Goal: Transaction & Acquisition: Book appointment/travel/reservation

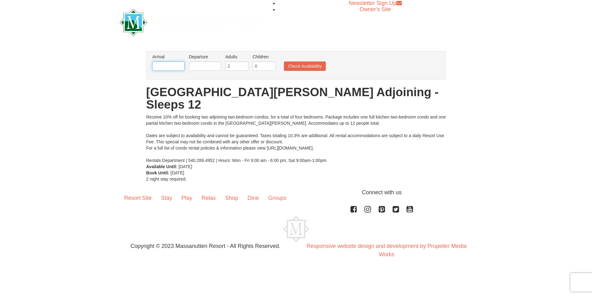
click at [162, 67] on input "text" at bounding box center [168, 65] width 32 height 9
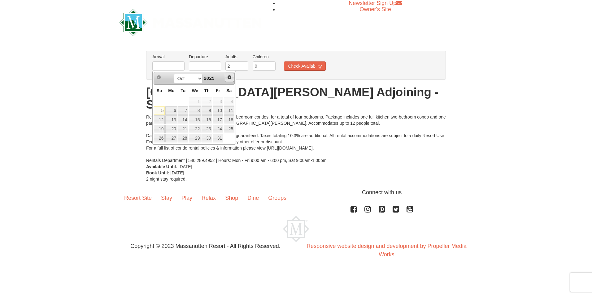
click at [230, 78] on span "Next" at bounding box center [229, 77] width 5 height 5
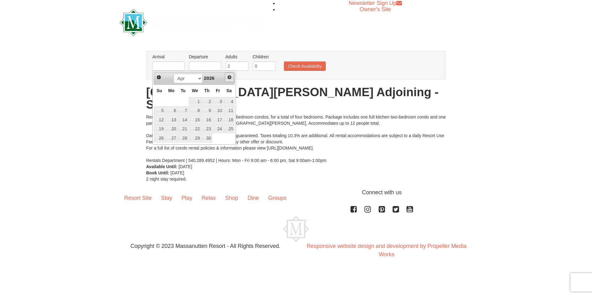
click at [230, 78] on span "Next" at bounding box center [229, 77] width 5 height 5
click at [192, 136] on link "29" at bounding box center [195, 138] width 12 height 9
type input "07/29/2026"
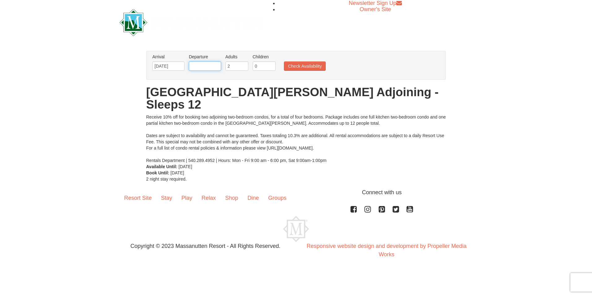
click at [210, 64] on input "text" at bounding box center [205, 65] width 32 height 9
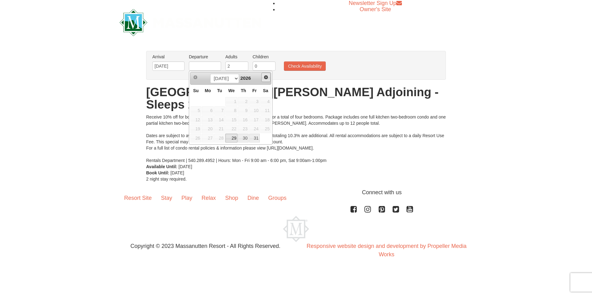
click at [266, 78] on span "Next" at bounding box center [266, 77] width 5 height 5
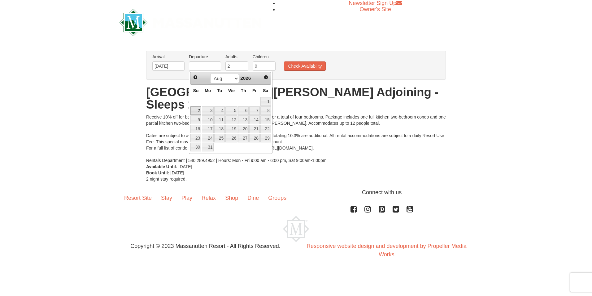
click at [195, 109] on link "2" at bounding box center [196, 110] width 11 height 9
type input "08/02/2026"
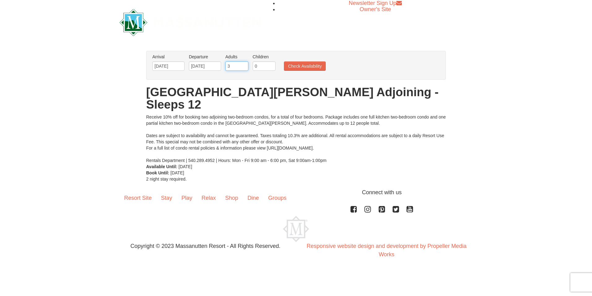
click at [245, 65] on input "3" at bounding box center [237, 65] width 23 height 9
click at [245, 65] on input "4" at bounding box center [237, 65] width 23 height 9
type input "5"
click at [245, 65] on input "5" at bounding box center [237, 65] width 23 height 9
click at [272, 65] on input "1" at bounding box center [264, 65] width 23 height 9
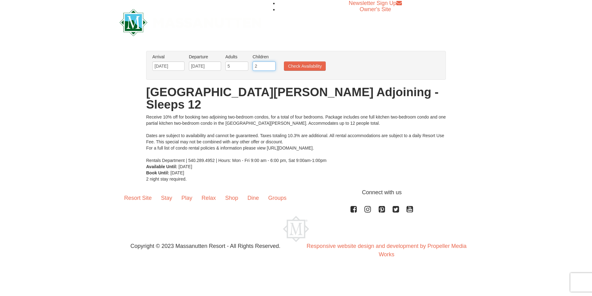
type input "2"
click at [272, 65] on input "2" at bounding box center [264, 65] width 23 height 9
click at [298, 65] on button "Check Availability" at bounding box center [305, 65] width 42 height 9
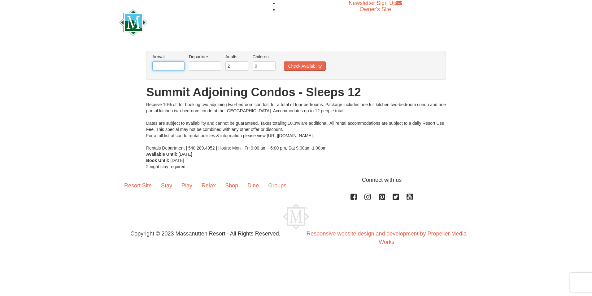
click at [167, 67] on input "text" at bounding box center [168, 65] width 32 height 9
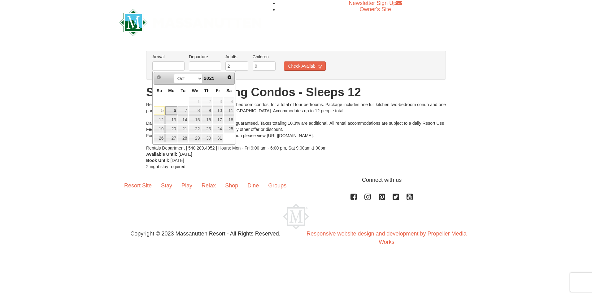
click at [173, 111] on link "6" at bounding box center [171, 110] width 12 height 9
type input "10/06/2025"
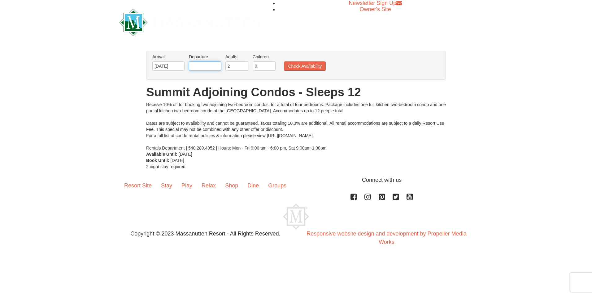
click at [197, 66] on input "text" at bounding box center [205, 65] width 32 height 9
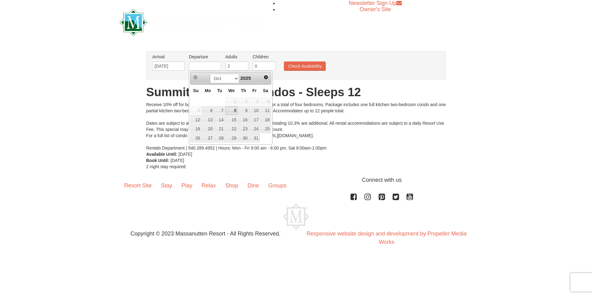
click at [232, 107] on link "8" at bounding box center [232, 110] width 12 height 9
type input "[DATE]"
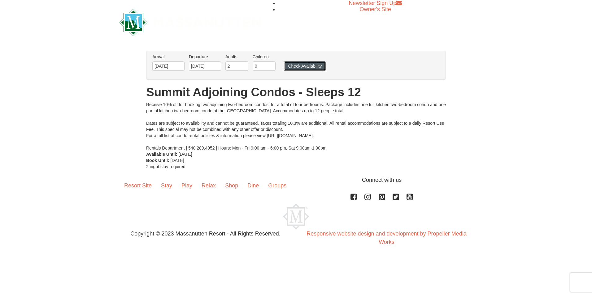
click at [293, 68] on button "Check Availability" at bounding box center [305, 65] width 42 height 9
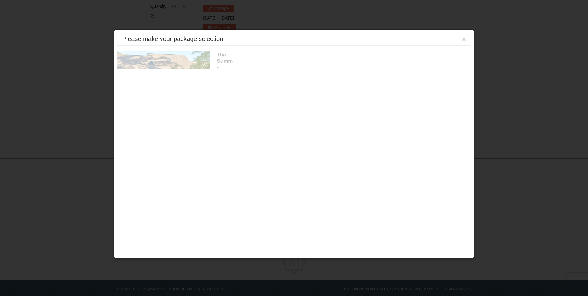
scroll to position [190, 0]
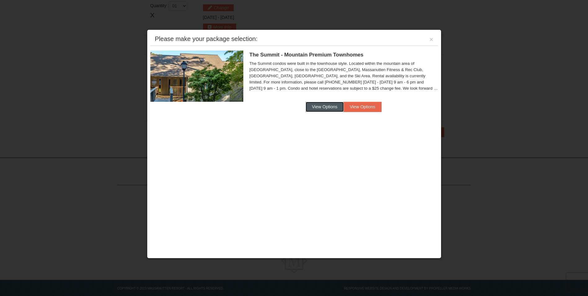
click at [323, 108] on button "View Options" at bounding box center [324, 107] width 38 height 10
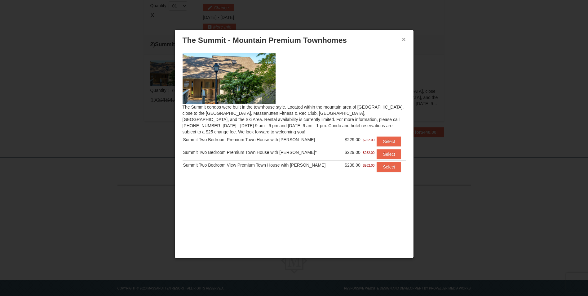
click at [403, 37] on button "×" at bounding box center [404, 39] width 4 height 6
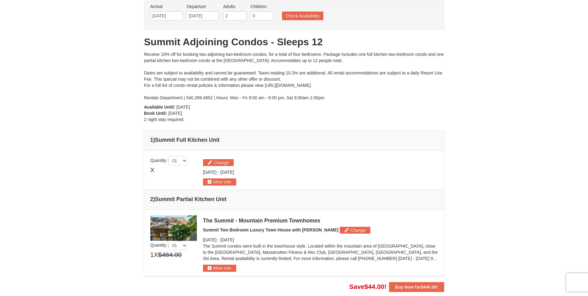
scroll to position [0, 0]
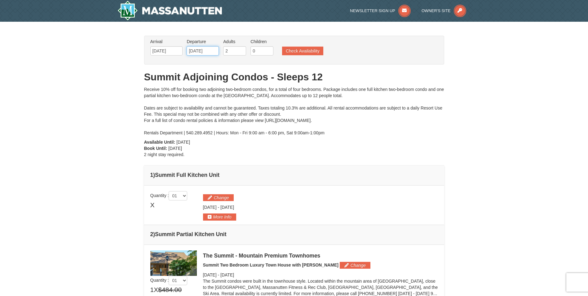
click at [216, 49] on input "10/08/2025" at bounding box center [203, 50] width 32 height 9
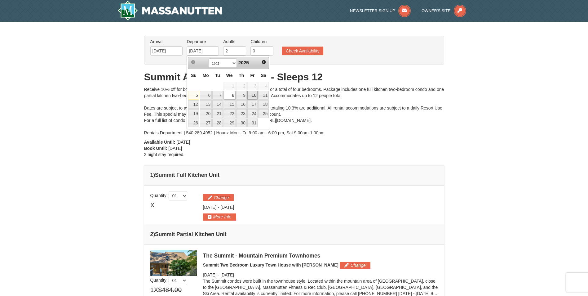
click at [254, 98] on link "10" at bounding box center [252, 95] width 11 height 9
type input "[DATE]"
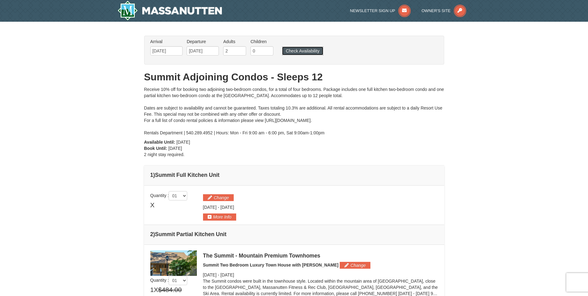
click at [292, 52] on button "Check Availability" at bounding box center [302, 50] width 41 height 9
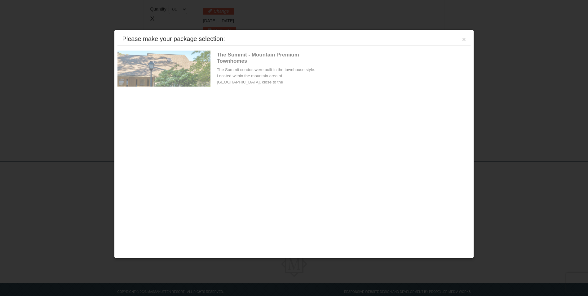
scroll to position [190, 0]
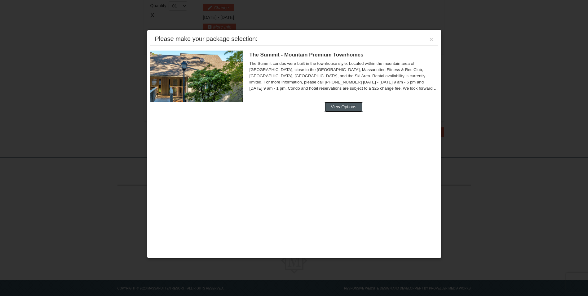
click at [345, 108] on button "View Options" at bounding box center [343, 107] width 38 height 10
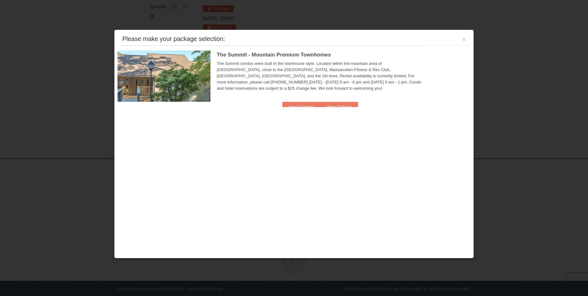
scroll to position [190, 0]
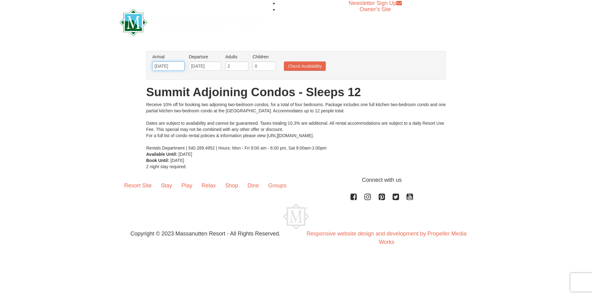
click at [175, 66] on input "[DATE]" at bounding box center [168, 65] width 32 height 9
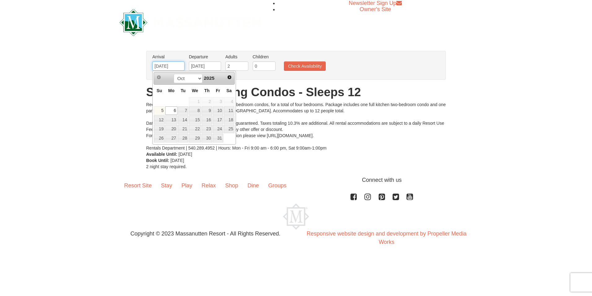
click at [177, 65] on input "10/06/2025" at bounding box center [168, 65] width 32 height 9
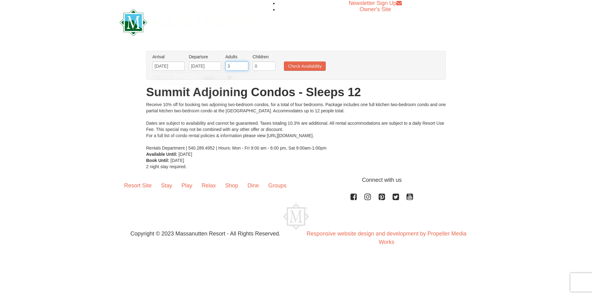
click at [244, 63] on input "3" at bounding box center [237, 65] width 23 height 9
click at [244, 63] on input "4" at bounding box center [237, 65] width 23 height 9
click at [244, 63] on input "5" at bounding box center [237, 65] width 23 height 9
click at [244, 63] on input "7" at bounding box center [237, 65] width 23 height 9
click at [244, 69] on input "6" at bounding box center [237, 65] width 23 height 9
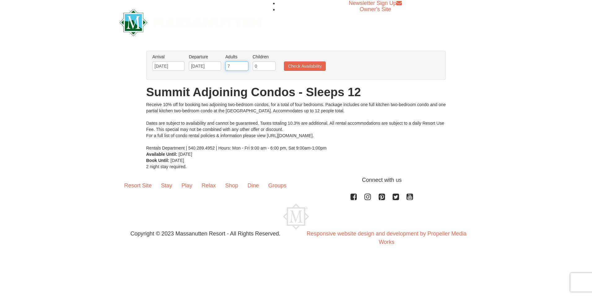
click at [244, 66] on input "7" at bounding box center [237, 65] width 23 height 9
click at [244, 67] on input "6" at bounding box center [237, 65] width 23 height 9
type input "5"
click at [244, 67] on input "5" at bounding box center [237, 65] width 23 height 9
click at [272, 64] on input "1" at bounding box center [264, 65] width 23 height 9
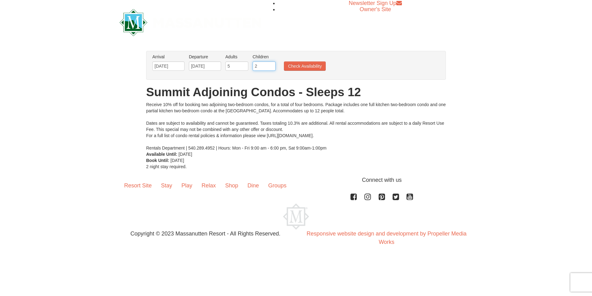
type input "2"
click at [272, 64] on input "2" at bounding box center [264, 65] width 23 height 9
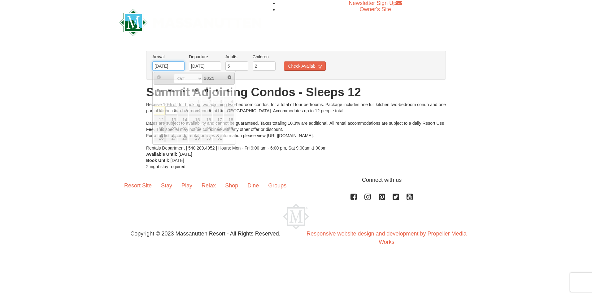
click at [182, 66] on input "10/06/2025" at bounding box center [168, 65] width 32 height 9
click at [228, 74] on link "Next" at bounding box center [229, 76] width 9 height 9
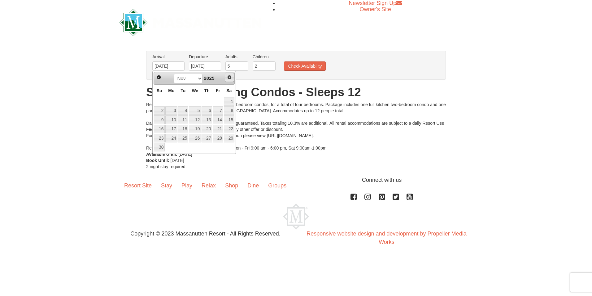
click at [228, 74] on link "Next" at bounding box center [229, 76] width 9 height 9
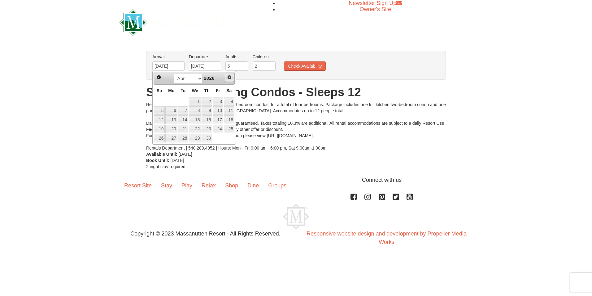
click at [228, 74] on link "Next" at bounding box center [229, 76] width 9 height 9
click at [199, 139] on link "29" at bounding box center [195, 138] width 12 height 9
type input "[DATE]"
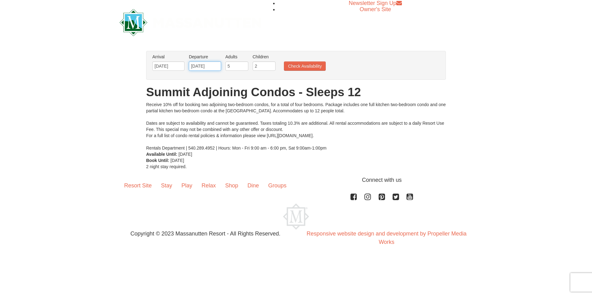
click at [199, 64] on input "[DATE]" at bounding box center [205, 65] width 32 height 9
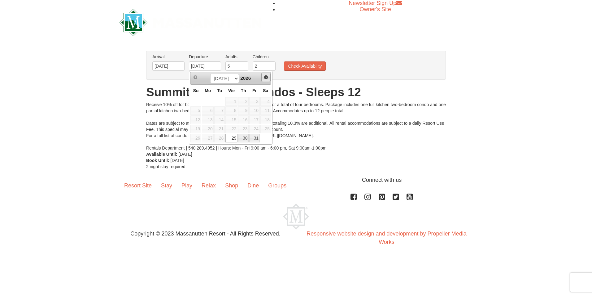
click at [266, 78] on span "Next" at bounding box center [266, 77] width 5 height 5
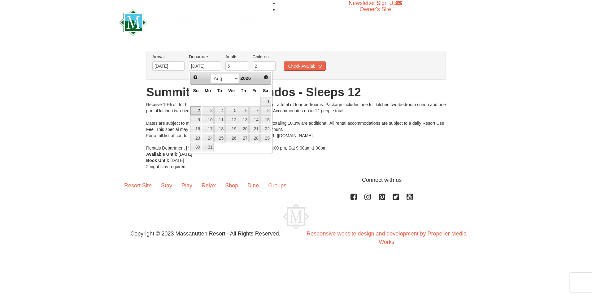
click at [195, 109] on link "2" at bounding box center [196, 110] width 11 height 9
type input "[DATE]"
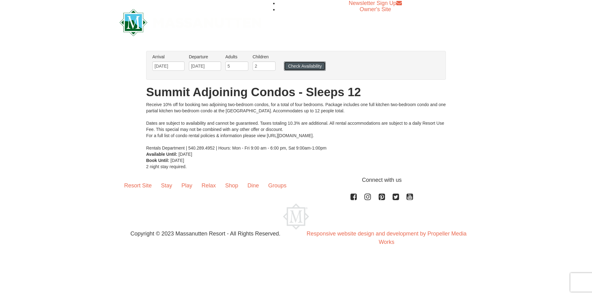
click at [302, 65] on button "Check Availability" at bounding box center [305, 65] width 42 height 9
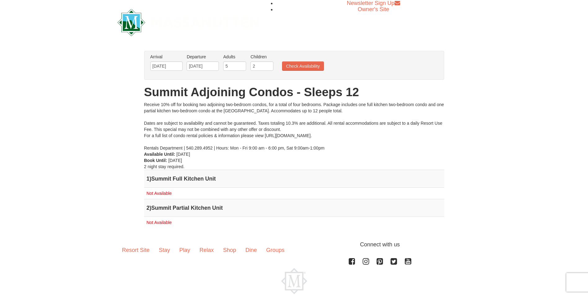
click at [161, 195] on span "Not Available" at bounding box center [159, 193] width 25 height 5
click at [193, 177] on h4 "1 ) Summit Full Kitchen Unit" at bounding box center [294, 178] width 295 height 6
click at [212, 207] on h4 "2 ) Summit Partial Kitchen Unit" at bounding box center [294, 207] width 295 height 6
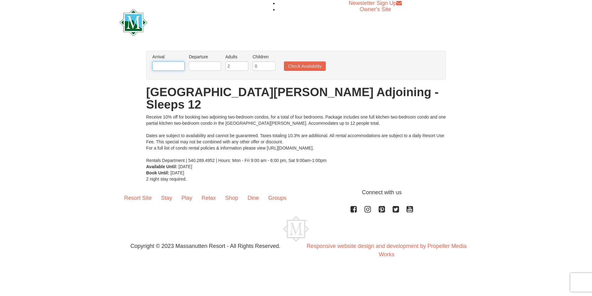
click at [178, 64] on input "text" at bounding box center [168, 65] width 32 height 9
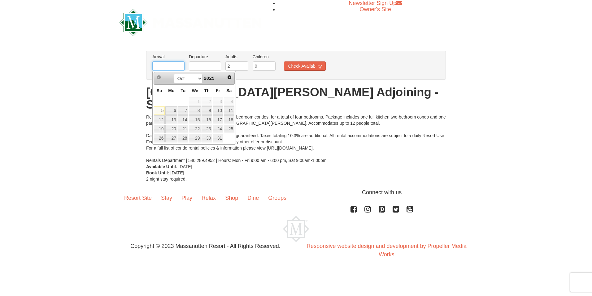
type input "[DATE]"
click at [229, 77] on span "Next" at bounding box center [229, 77] width 5 height 5
click at [227, 77] on span "Next" at bounding box center [229, 77] width 5 height 5
click at [230, 77] on span "Next" at bounding box center [229, 77] width 5 height 5
click at [211, 67] on input "[DATE]" at bounding box center [205, 65] width 32 height 9
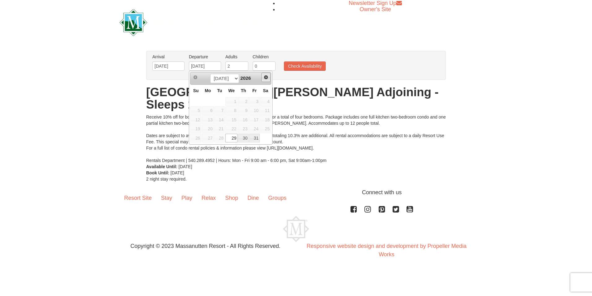
click at [265, 77] on span "Next" at bounding box center [266, 77] width 5 height 5
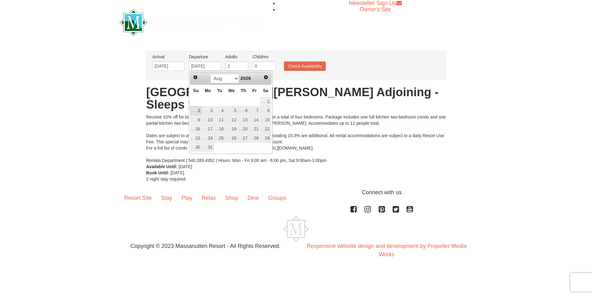
click at [197, 111] on link "2" at bounding box center [196, 110] width 11 height 9
type input "[DATE]"
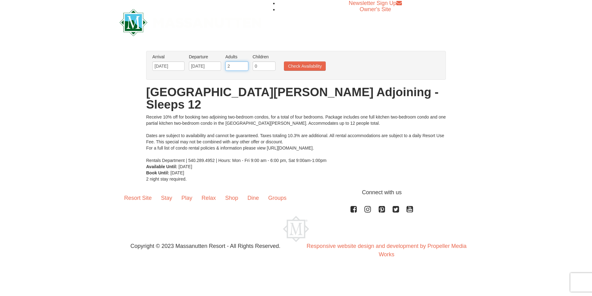
click at [235, 69] on input "2" at bounding box center [237, 65] width 23 height 9
click at [244, 64] on input "3" at bounding box center [237, 65] width 23 height 9
click at [244, 64] on input "4" at bounding box center [237, 65] width 23 height 9
type input "5"
click at [244, 64] on input "5" at bounding box center [237, 65] width 23 height 9
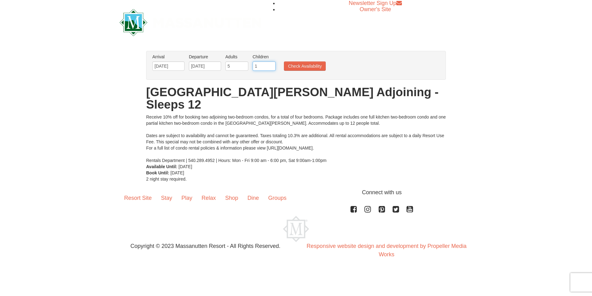
click at [271, 65] on input "1" at bounding box center [264, 65] width 23 height 9
type input "2"
click at [271, 65] on input "2" at bounding box center [264, 65] width 23 height 9
click at [310, 66] on button "Check Availability" at bounding box center [305, 65] width 42 height 9
